Goal: Information Seeking & Learning: Learn about a topic

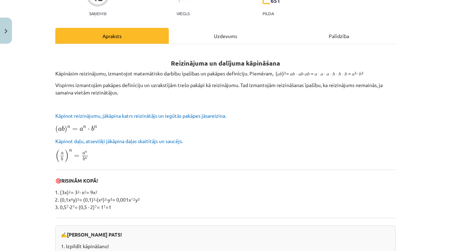
scroll to position [76, 0]
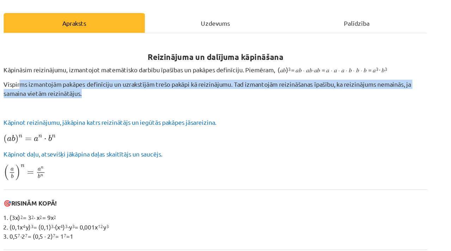
drag, startPoint x: 68, startPoint y: 83, endPoint x: 187, endPoint y: 88, distance: 119.1
click at [187, 88] on p "Vispirms izmantojām pakāpes definīciju un uzrakstījām trešo pakāpi kā reizināju…" at bounding box center [225, 88] width 340 height 15
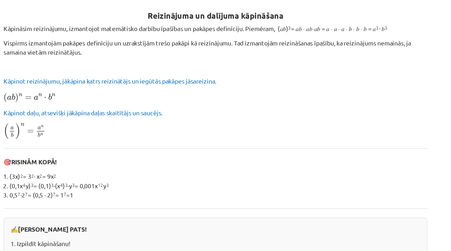
scroll to position [113, 0]
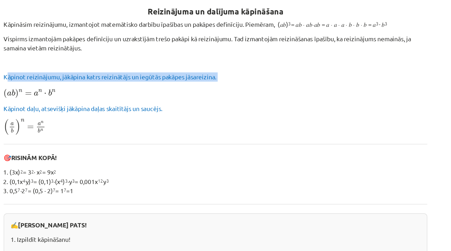
drag, startPoint x: 59, startPoint y: 79, endPoint x: 208, endPoint y: 82, distance: 149.3
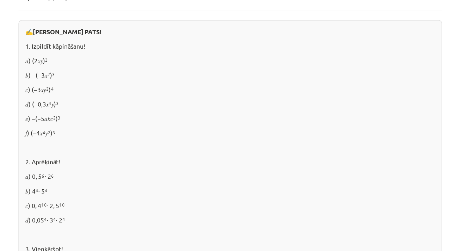
scroll to position [276, 0]
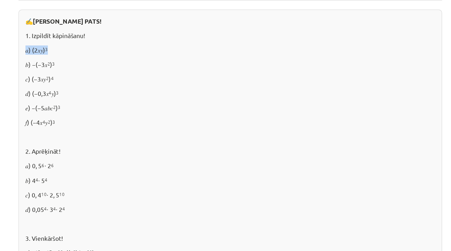
drag, startPoint x: 60, startPoint y: 57, endPoint x: 85, endPoint y: 60, distance: 25.5
click at [84, 60] on div "✍️ [PERSON_NAME] PATS! 1. Izpildīt kāpināšanu! 𝑎) (2𝑥𝑦) 3 𝑏) −(−3𝑥 2 ) 3 𝑐) (−3…" at bounding box center [225, 151] width 340 height 255
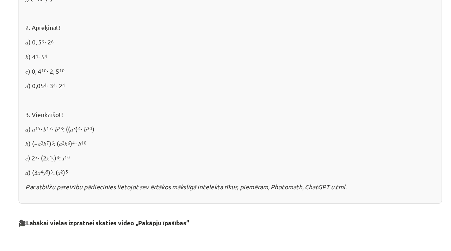
scroll to position [390, 0]
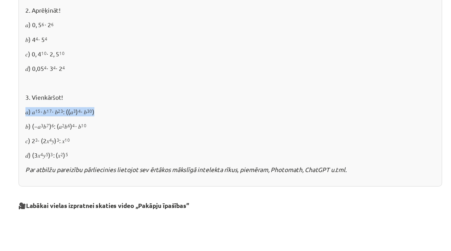
drag, startPoint x: 63, startPoint y: 105, endPoint x: 131, endPoint y: 108, distance: 68.0
click at [131, 108] on p "𝑎) 𝑎 15 ⋅ 𝑏 17 ⋅ 𝑏 23 : ((𝑎 3 ) 4 ⋅ 𝑏 30 )" at bounding box center [225, 105] width 329 height 7
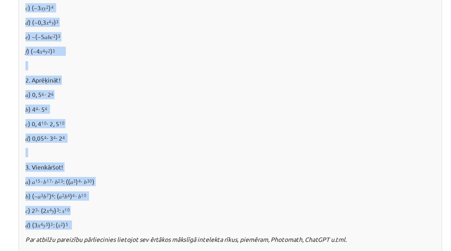
scroll to position [271, 0]
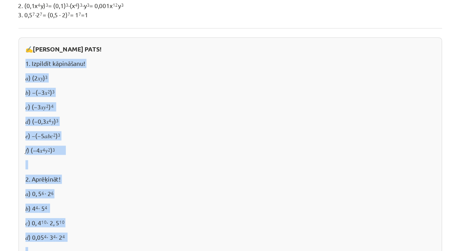
drag, startPoint x: 100, startPoint y: 140, endPoint x: 58, endPoint y: 48, distance: 100.7
click at [58, 48] on div "✍️ [PERSON_NAME] PATS! 1. Izpildīt kāpināšanu! 𝑎) (2𝑥𝑦) 3 𝑏) −(−3𝑥 2 ) 3 𝑐) (−3…" at bounding box center [225, 157] width 340 height 255
copy div "1. Izpildīt kāpināšanu! 𝑎) (2𝑥𝑦) 3 𝑏) −(−3𝑥 2 ) 3 𝑐) (−3𝑥𝑦 2 ) 4 𝑑) (−0,3𝑥 4 𝑦)…"
click at [112, 102] on div "✍️ [PERSON_NAME] PATS! 1. Izpildīt kāpināšanu! 𝑎) (2𝑥𝑦) 3 𝑏) −(−3𝑥 2 ) 3 𝑐) (−3…" at bounding box center [225, 157] width 340 height 255
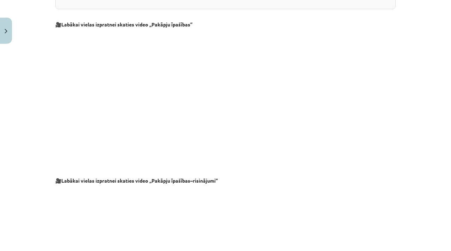
scroll to position [747, 0]
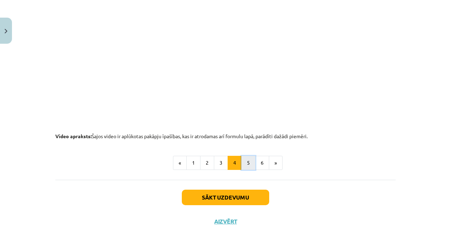
click at [250, 164] on button "5" at bounding box center [248, 163] width 14 height 14
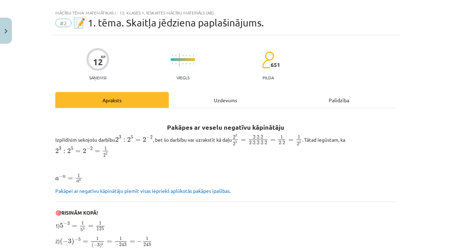
scroll to position [1, 0]
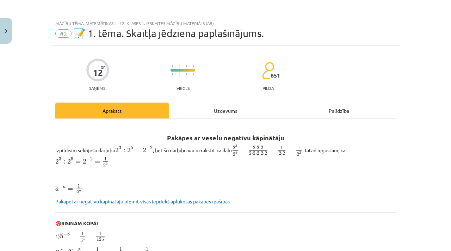
click at [232, 162] on p "Izpildīsim sekojošu darbību 2 3 : 2 5 = 2 − 2 2 3 : 2 5 = 2 − 2 , bet šo darbīb…" at bounding box center [225, 155] width 340 height 23
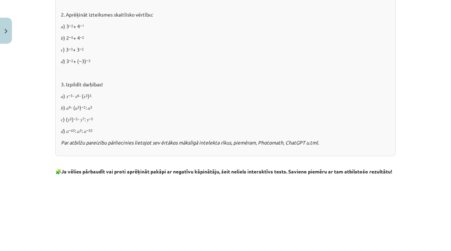
scroll to position [597, 0]
drag, startPoint x: 98, startPoint y: 128, endPoint x: 88, endPoint y: 23, distance: 105.7
click at [88, 23] on div "✍️ [PERSON_NAME] PATS! 1. [GEOGRAPHIC_DATA]: 𝑎) 2 −6 𝑏) 11 −2 𝑐) 3 −3 𝑑) (−2) −…" at bounding box center [225, 9] width 340 height 293
drag, startPoint x: 92, startPoint y: 89, endPoint x: 122, endPoint y: 104, distance: 33.6
click at [92, 89] on div "✍️ [PERSON_NAME] PATS! 1. [GEOGRAPHIC_DATA]: 𝑎) 2 −6 𝑏) 11 −2 𝑐) 3 −3 𝑑) (−2) −…" at bounding box center [225, 9] width 340 height 293
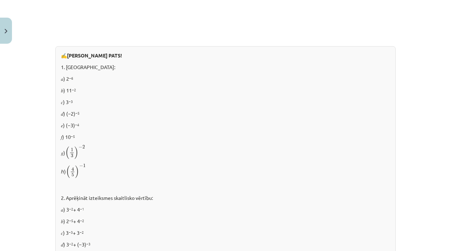
scroll to position [411, 0]
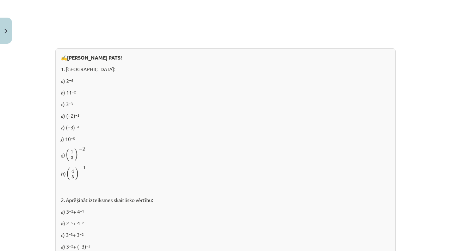
drag, startPoint x: 69, startPoint y: 119, endPoint x: 56, endPoint y: 66, distance: 54.7
click at [56, 66] on div "✍️ [PERSON_NAME] PATS! 1. [GEOGRAPHIC_DATA]: 𝑎) 2 −6 𝑏) 11 −2 𝑐) 3 −3 𝑑) (−2) −…" at bounding box center [225, 194] width 340 height 293
copy div "1. Aprēķināt: 𝑎) 2 −6 𝑏) 11 −2 𝑐) 3 −3 𝑑) (−2) −5 𝑒) (−3) −4 𝑓) 10 −5 𝑔) ( 1 3 …"
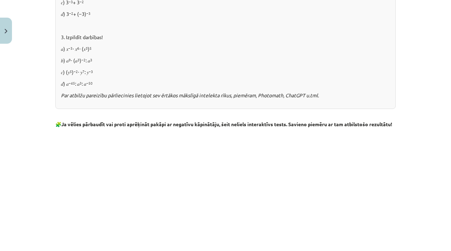
scroll to position [644, 0]
click at [32, 101] on div "Mācību tēma: Matemātikas i - 12. klases 1. ieskaites mācību materiāls (ab) #2 📝…" at bounding box center [225, 125] width 451 height 251
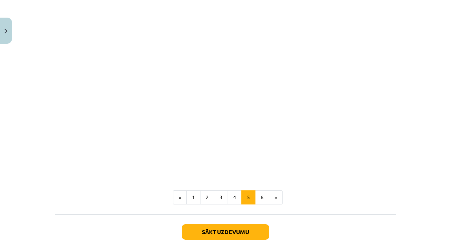
scroll to position [844, 0]
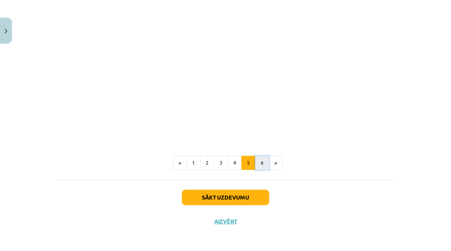
click at [264, 163] on button "6" at bounding box center [262, 163] width 14 height 14
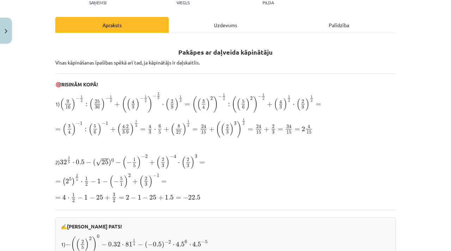
scroll to position [91, 0]
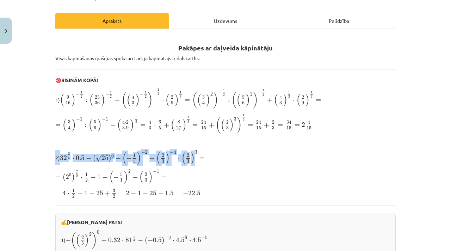
drag, startPoint x: 195, startPoint y: 155, endPoint x: 49, endPoint y: 152, distance: 146.2
click at [47, 156] on div "Mācību tēma: Matemātikas i - 12. klases 1. ieskaites mācību materiāls (ab) #2 📝…" at bounding box center [225, 125] width 451 height 251
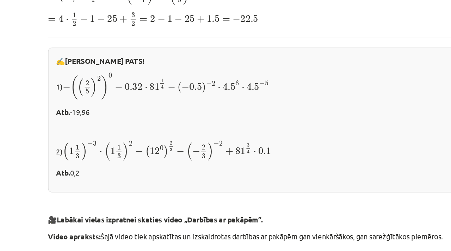
scroll to position [231, 0]
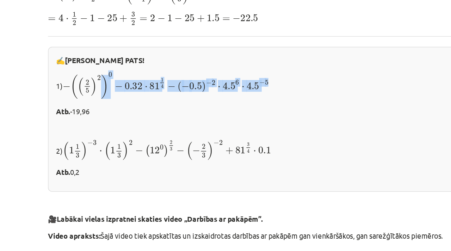
drag, startPoint x: 123, startPoint y: 101, endPoint x: 91, endPoint y: 107, distance: 32.5
click at [91, 107] on p "1) − ( ( 2 5 ) 2 ) 0 − 0.32 ⋅ 81 1 4 − ( − 0.5 ) − 2 ⋅ 4.5 6 ⋅ 4.5 − 5 − ( ( 2 …" at bounding box center [225, 99] width 329 height 19
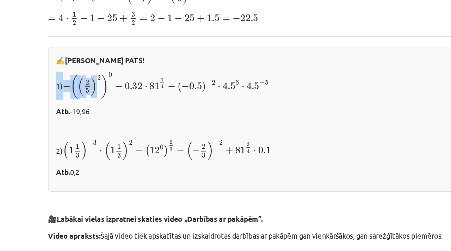
drag, startPoint x: 74, startPoint y: 100, endPoint x: 64, endPoint y: 100, distance: 10.2
click at [58, 99] on div "✍️ [PERSON_NAME] PATS! 1) − ( ( 2 5 ) 2 ) 0 − 0.32 ⋅ 81 1 4 − ( − 0.5 ) − 2 ⋅ 4…" at bounding box center [225, 123] width 340 height 100
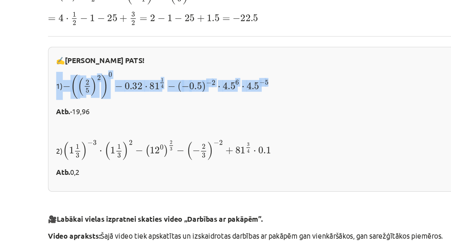
drag, startPoint x: 192, startPoint y: 100, endPoint x: 64, endPoint y: 100, distance: 127.8
click at [61, 100] on p "1) − ( ( 2 5 ) 2 ) 0 − 0.32 ⋅ 81 1 4 − ( − 0.5 ) − 2 ⋅ 4.5 6 ⋅ 4.5 − 5 − ( ( 2 …" at bounding box center [225, 99] width 329 height 19
copy p "1) − ( ( 2 5 ) 2 ) 0 − 0.32 ⋅ 81 1 4 − ( − 0.5 ) − 2 ⋅ 4.5 6 ⋅ 4.5 − 5"
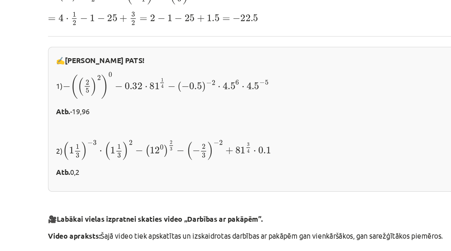
click at [110, 80] on p "✍️ [PERSON_NAME] PATS!" at bounding box center [225, 81] width 329 height 7
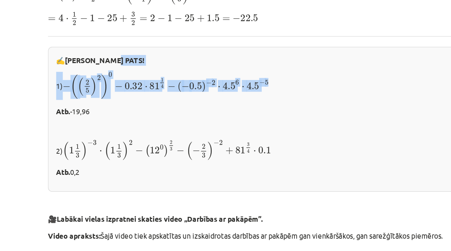
drag, startPoint x: 54, startPoint y: 89, endPoint x: 215, endPoint y: 105, distance: 162.4
click at [215, 105] on div "12 XP Saņemsi Viegls 651 pilda Apraksts Uzdevums Palīdzība Pakāpes ar daļveida …" at bounding box center [225, 251] width 349 height 870
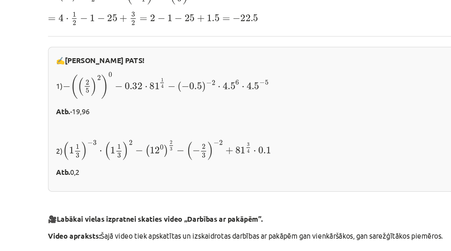
click at [221, 91] on p "1) − ( ( 2 5 ) 2 ) 0 − 0.32 ⋅ 81 1 4 − ( − 0.5 ) − 2 ⋅ 4.5 6 ⋅ 4.5 − 5 − ( ( 2 …" at bounding box center [225, 99] width 329 height 19
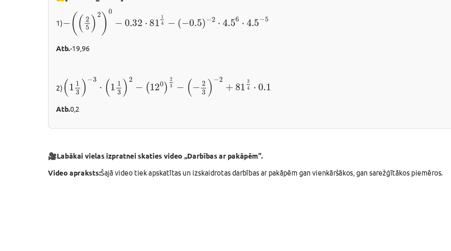
scroll to position [274, 0]
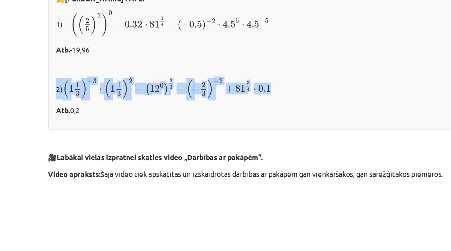
drag, startPoint x: 210, startPoint y: 101, endPoint x: 61, endPoint y: 106, distance: 148.7
click at [61, 106] on p "2) ( 1 1 3 ) − 3 ⋅ ( 1 1 3 ) 2 − ( 12 0 ) 2 3 − ( − 2 3 ) − 2 + 81 3 4 ⋅ 0.1 ( …" at bounding box center [225, 101] width 329 height 15
copy p "2) ( 1 1 3 ) − 3 ⋅ ( 1 1 3 ) 2 − ( 12 0 ) 2 3 − ( − 2 3 ) − 2 + 81 3 4 ⋅ 0.1"
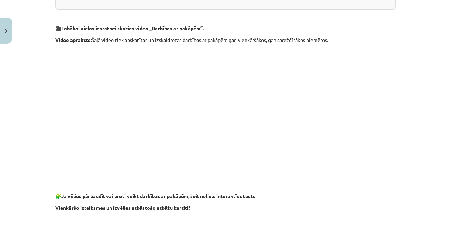
scroll to position [394, 0]
